Goal: Check status: Check status

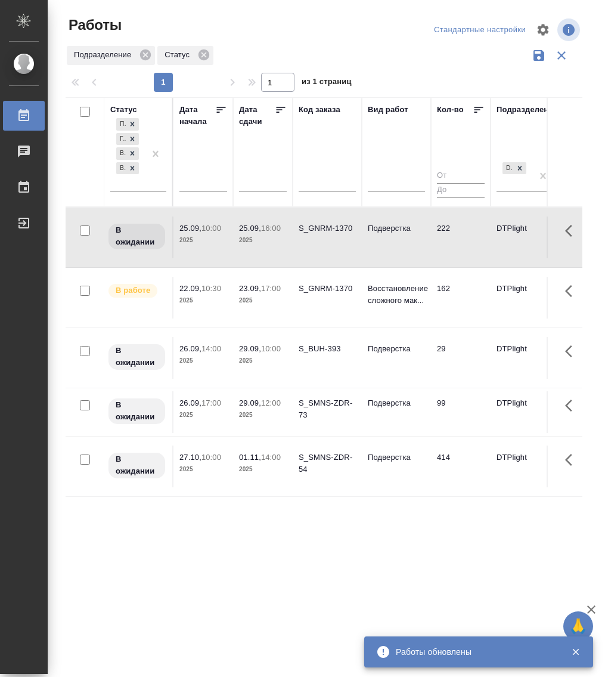
select select "8"
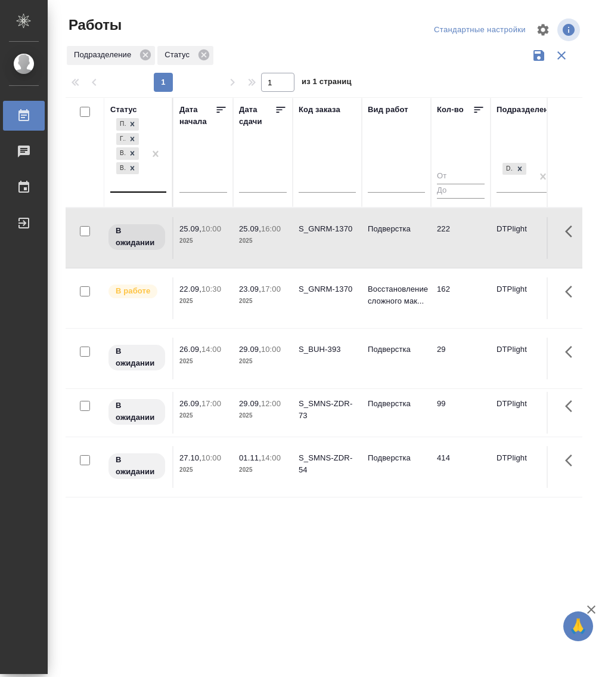
click at [135, 191] on div "Подбор Готов к работе В ожидании В работе" at bounding box center [138, 154] width 56 height 77
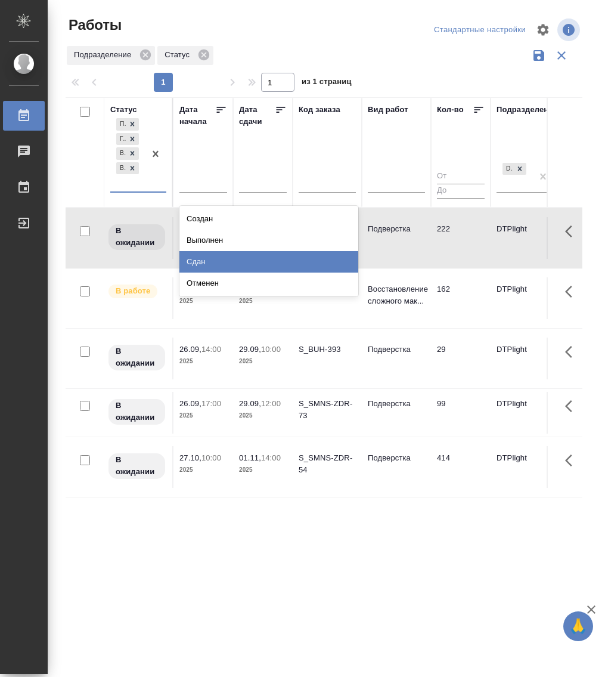
click at [218, 266] on div "Сдан" at bounding box center [268, 261] width 179 height 21
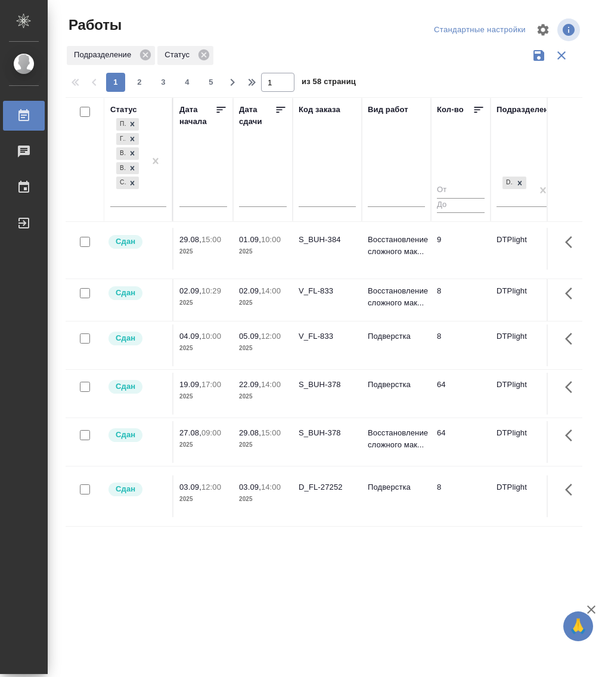
scroll to position [1143, 0]
click at [380, 390] on td "Подверстка" at bounding box center [396, 394] width 69 height 42
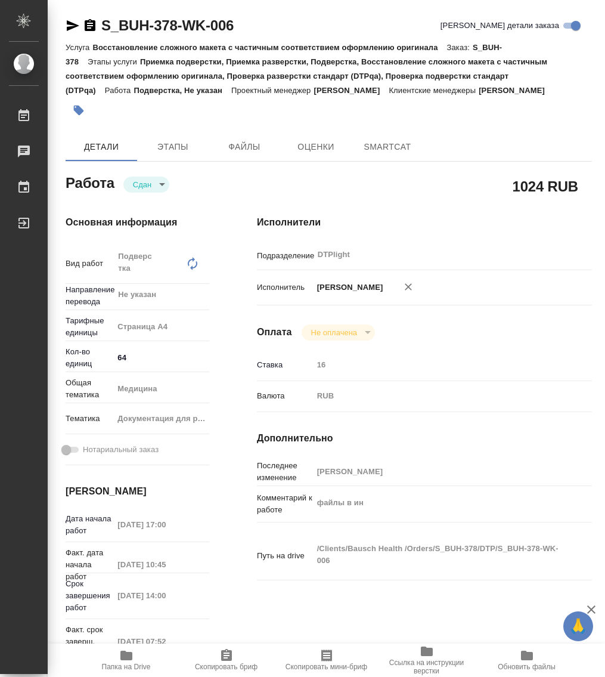
type textarea "x"
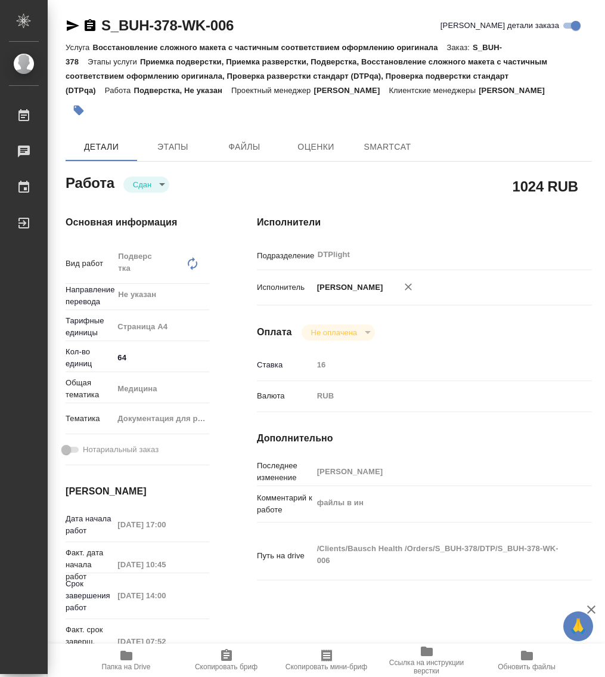
type textarea "x"
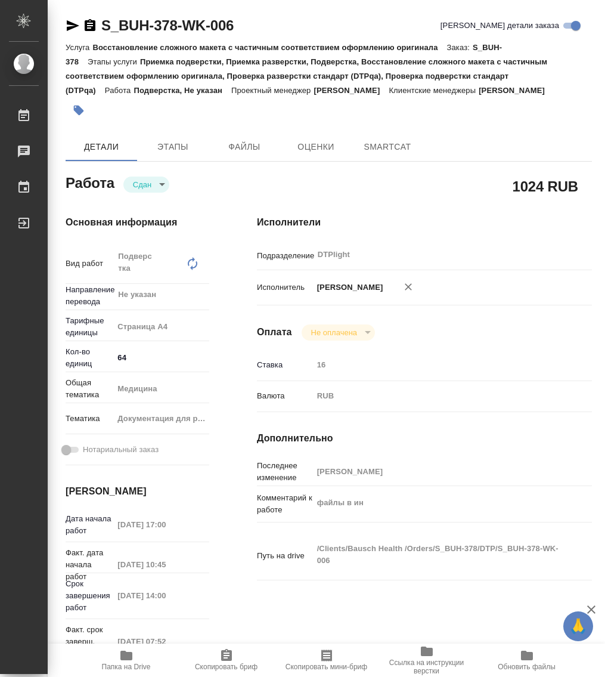
type textarea "x"
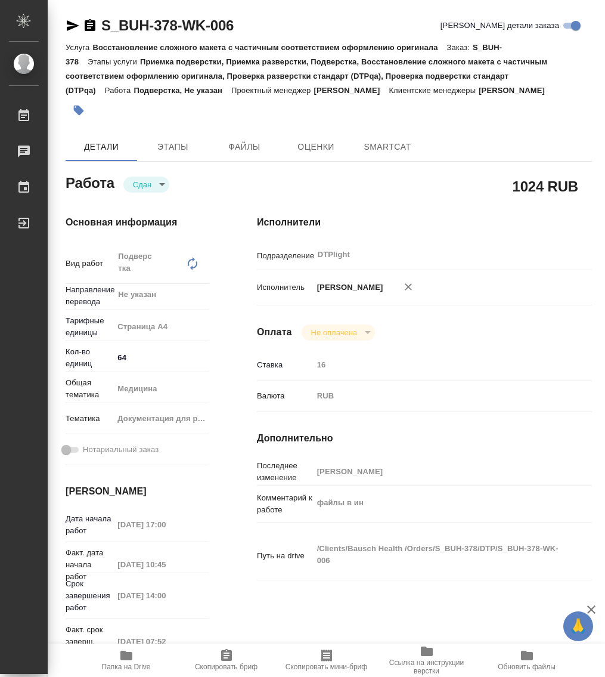
type textarea "x"
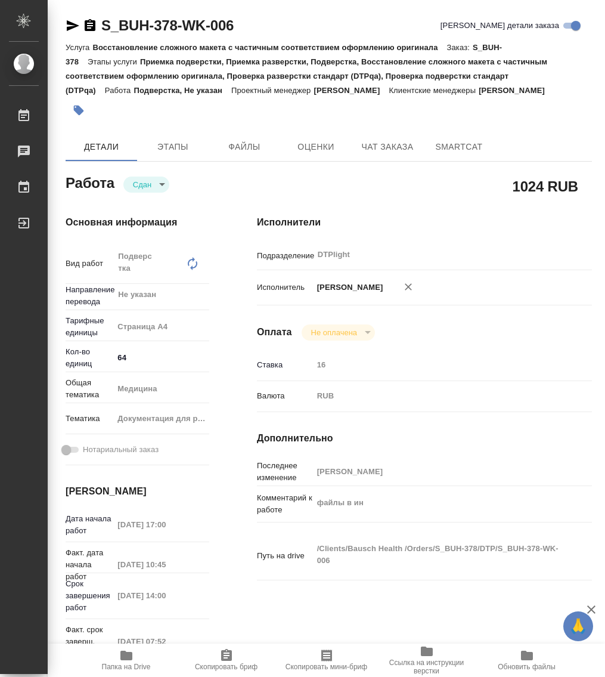
type textarea "x"
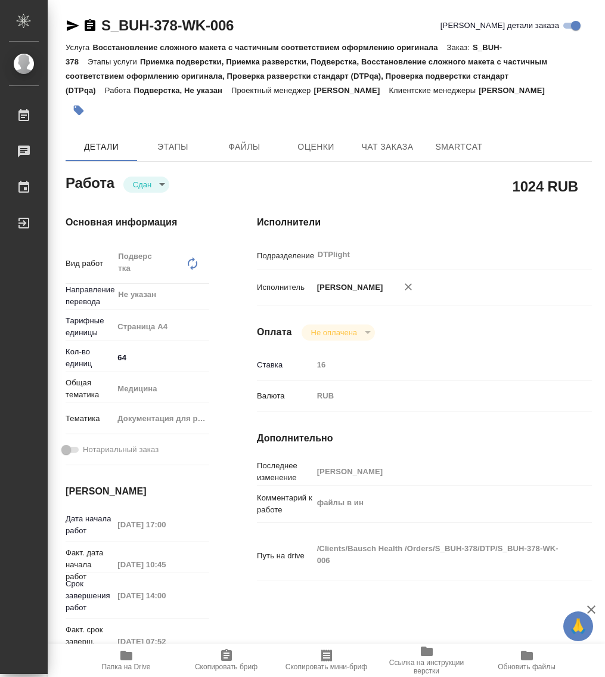
type textarea "x"
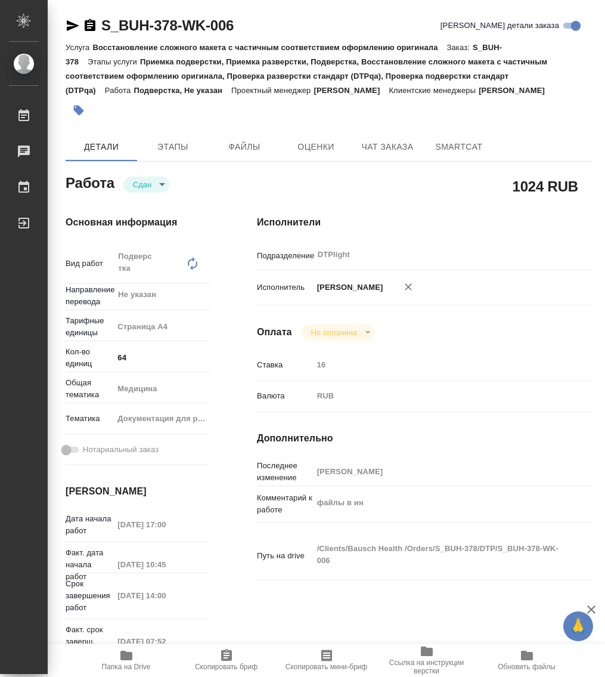
click at [129, 661] on icon "button" at bounding box center [126, 655] width 14 height 14
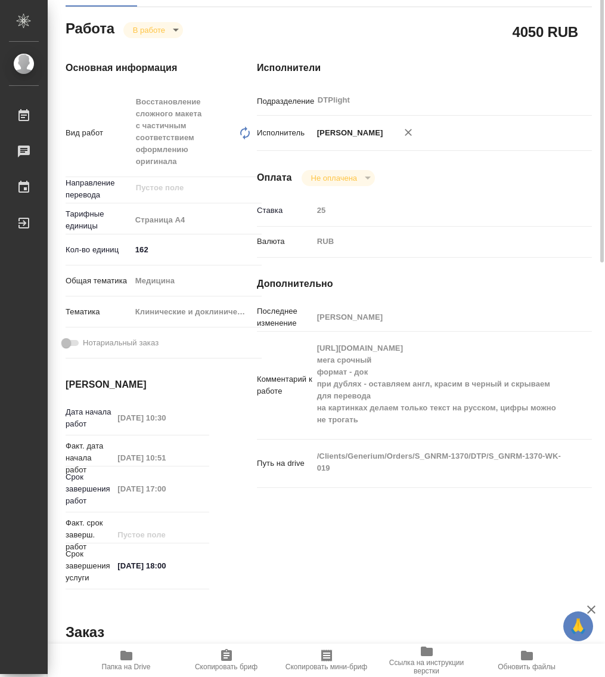
scroll to position [20, 0]
